Goal: Information Seeking & Learning: Understand process/instructions

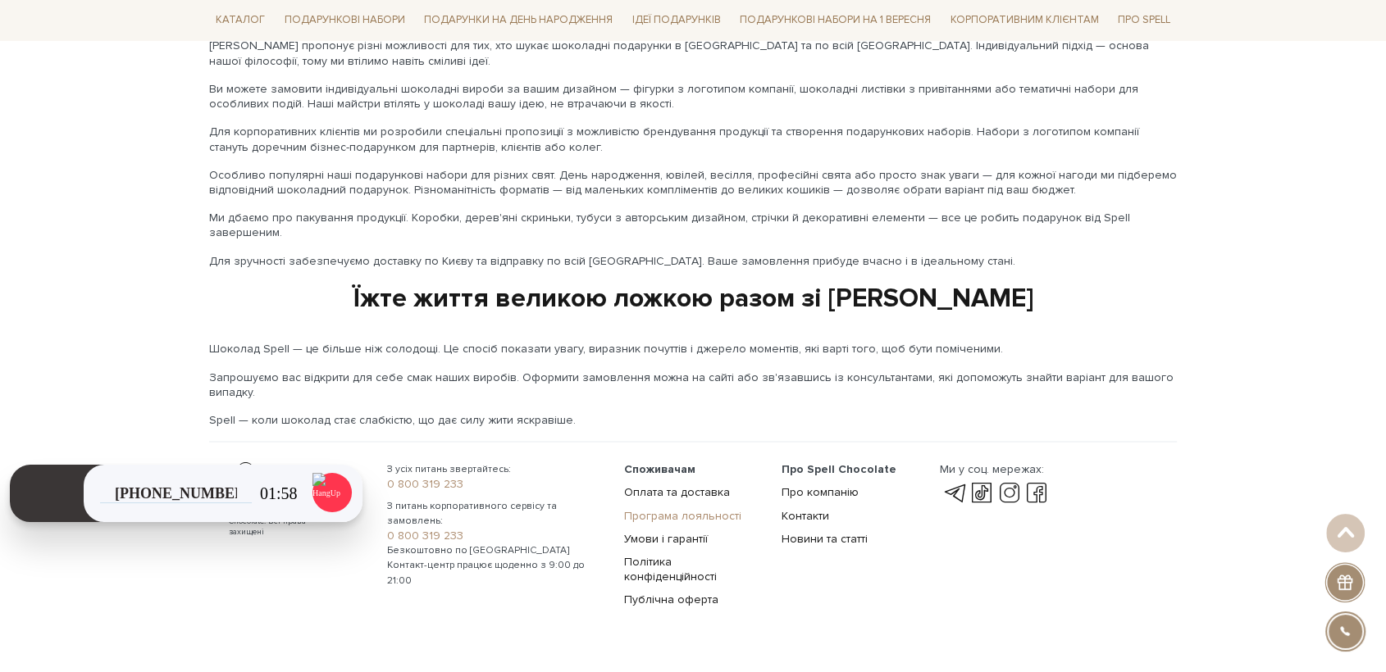
scroll to position [2673, 0]
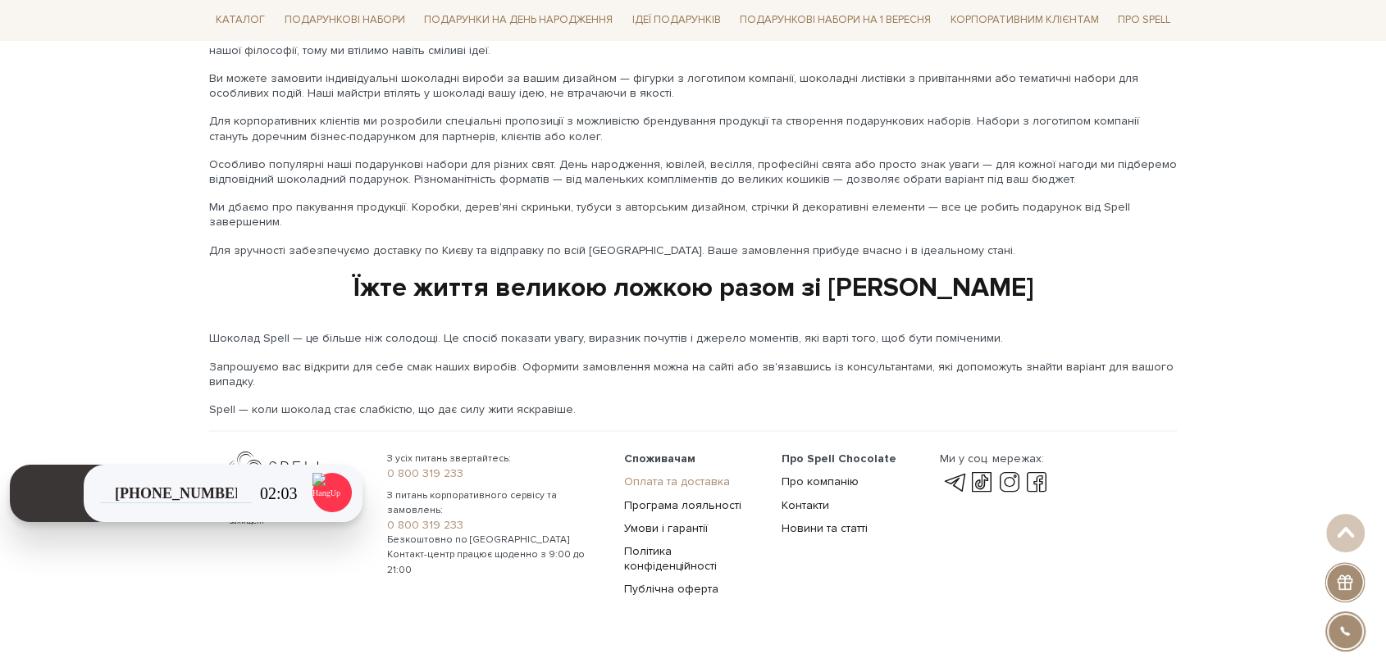
click at [689, 474] on link "Оплата та доставка" at bounding box center [677, 481] width 106 height 14
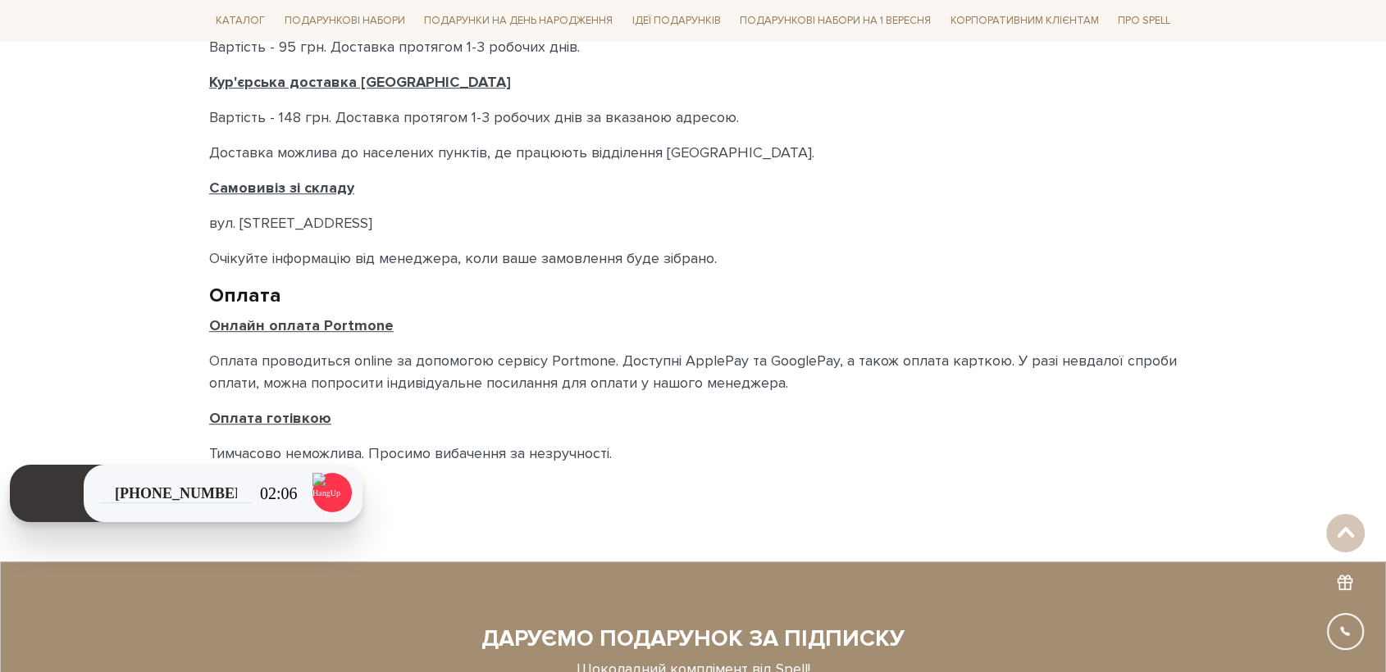
scroll to position [820, 0]
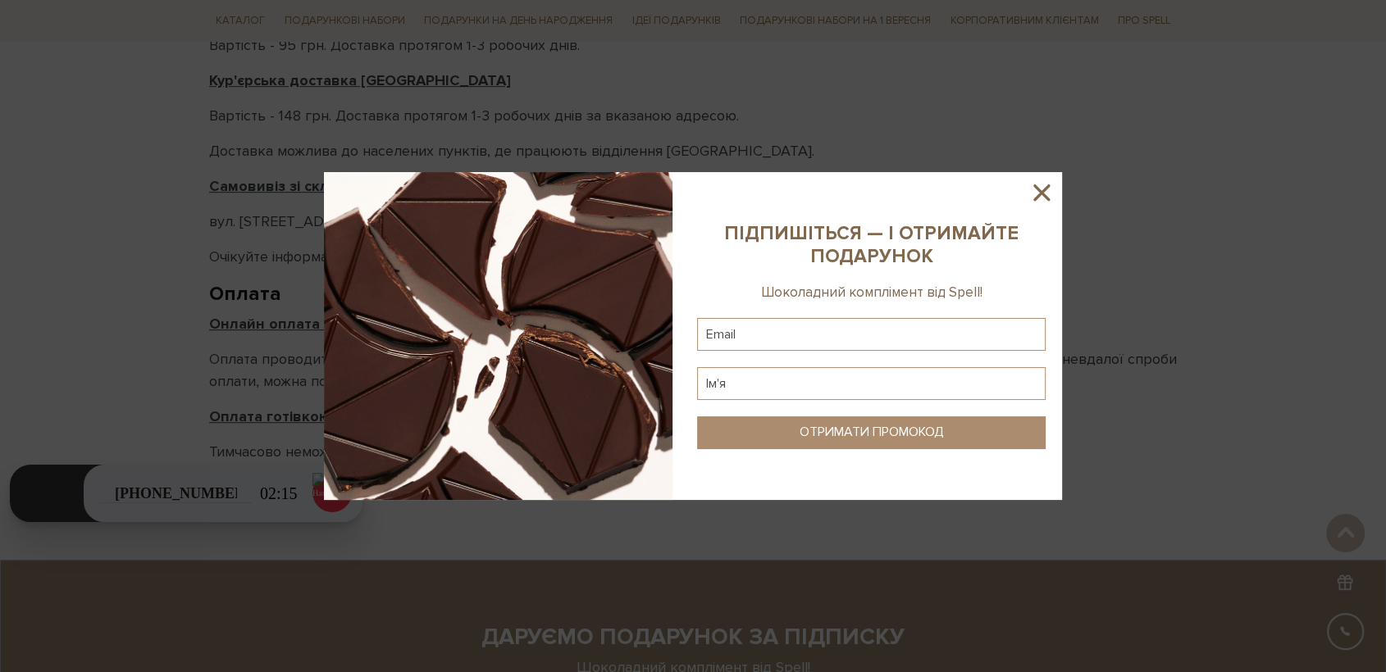
click at [1028, 207] on sys-column-static at bounding box center [871, 336] width 381 height 328
click at [1043, 198] on icon at bounding box center [1042, 193] width 28 height 28
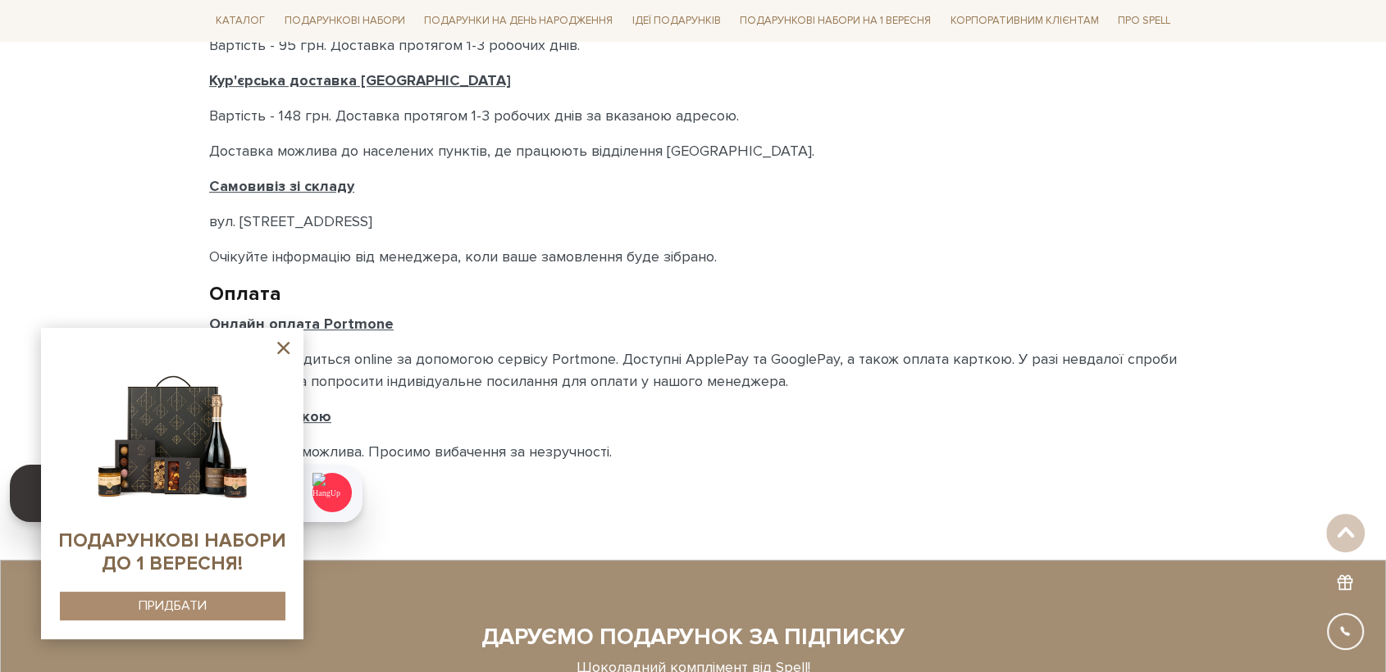
drag, startPoint x: 284, startPoint y: 341, endPoint x: 304, endPoint y: 317, distance: 32.0
click at [283, 341] on icon at bounding box center [283, 348] width 21 height 21
